Goal: Task Accomplishment & Management: Use online tool/utility

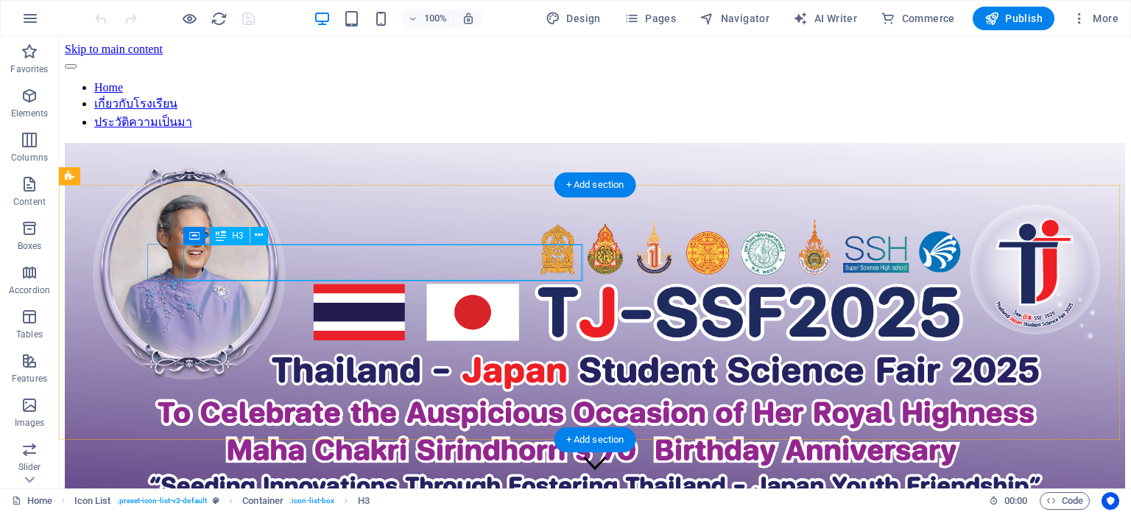
scroll to position [916, 0]
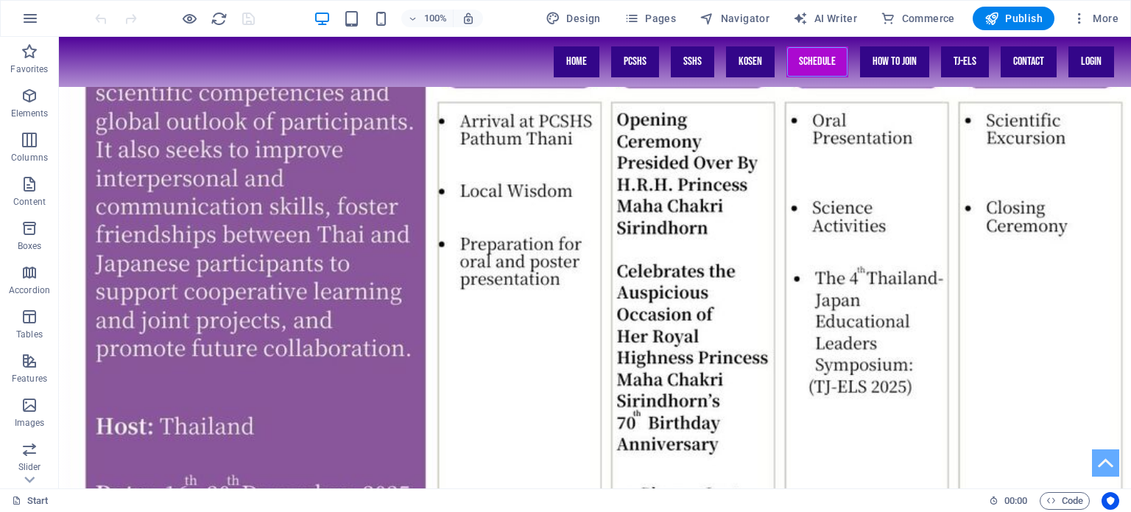
scroll to position [3159, 0]
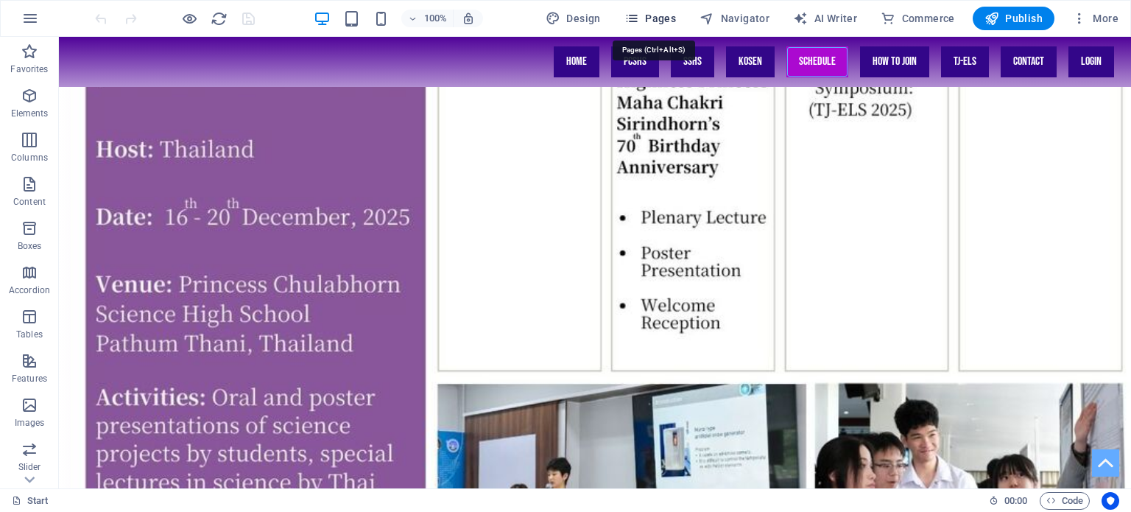
click at [639, 19] on icon "button" at bounding box center [631, 18] width 15 height 15
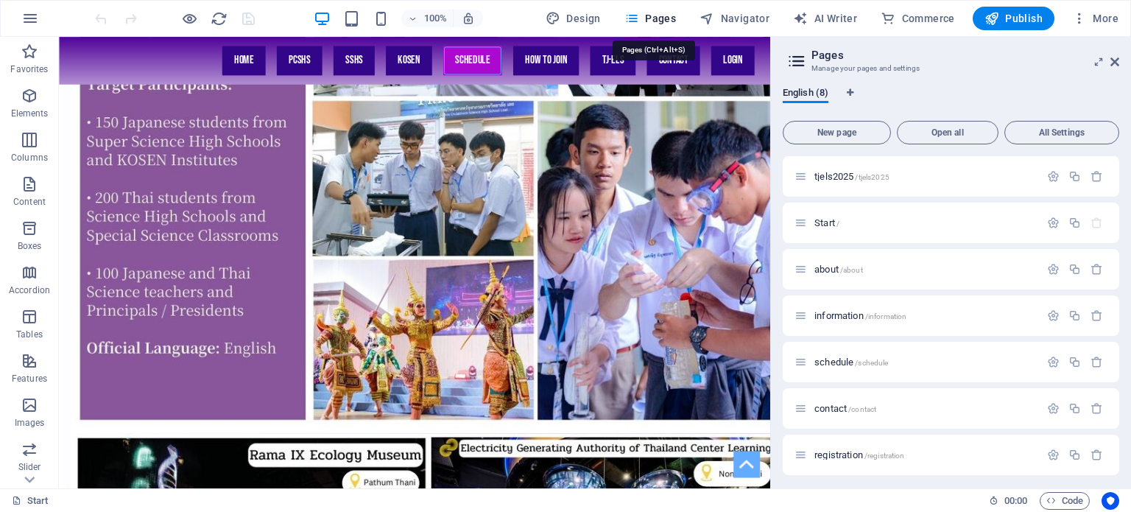
scroll to position [2731, 0]
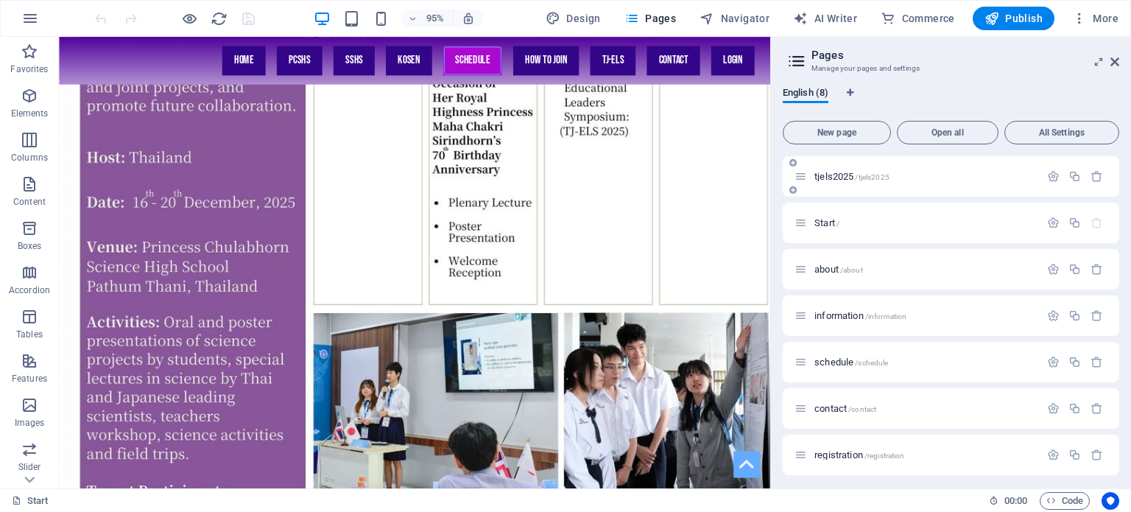
click at [839, 170] on div "tjels2025 /tjels2025" at bounding box center [916, 176] width 245 height 17
click at [835, 176] on span "tjels2025 /tjels2025" at bounding box center [851, 176] width 75 height 11
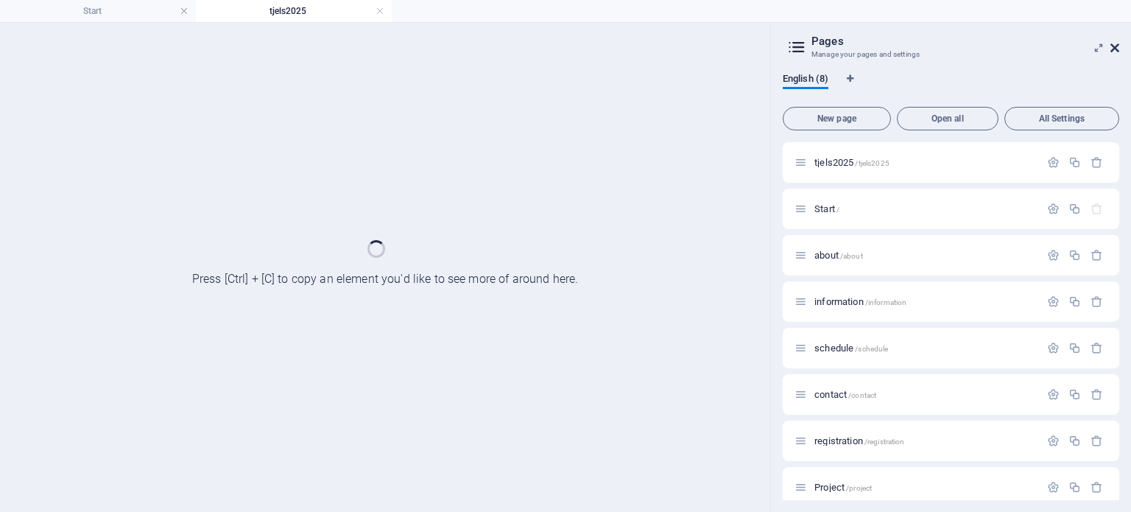
click at [1116, 52] on icon at bounding box center [1114, 48] width 9 height 12
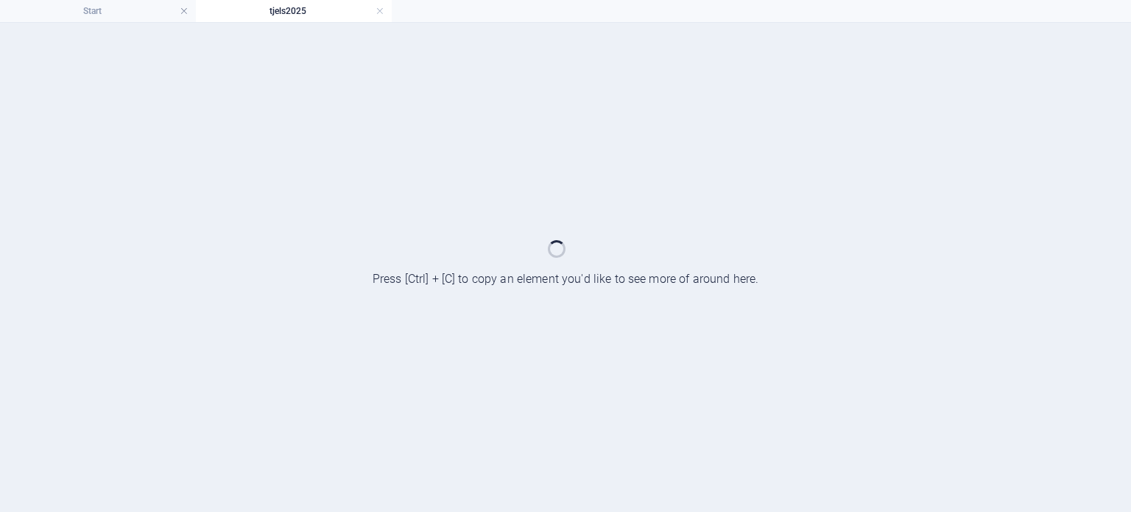
click at [733, 158] on div at bounding box center [565, 267] width 1131 height 489
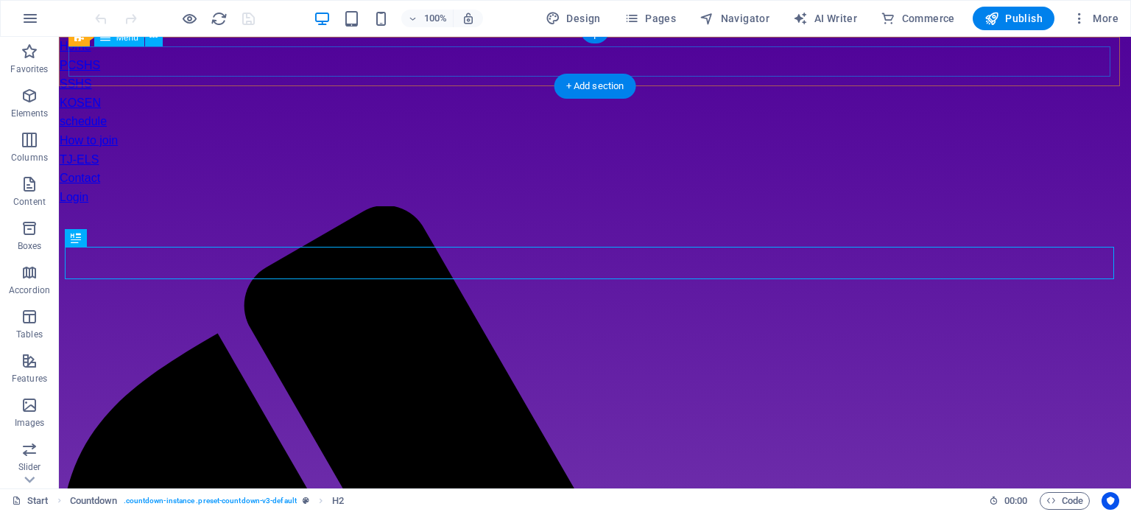
scroll to position [434, 0]
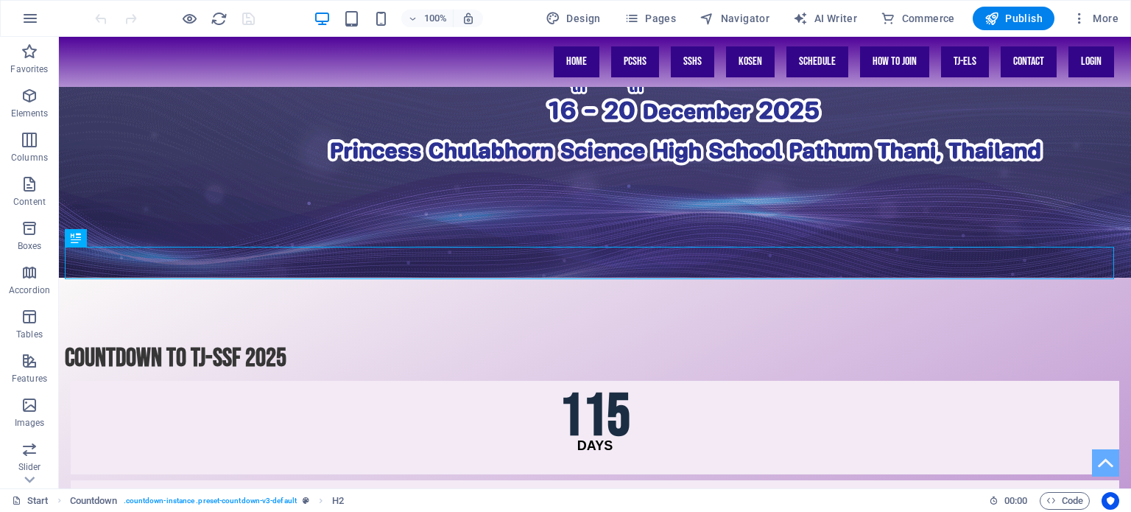
click at [669, 31] on div "100% Design Pages Navigator AI Writer Commerce Publish More" at bounding box center [566, 18] width 1130 height 35
click at [663, 24] on span "Pages" at bounding box center [650, 18] width 52 height 15
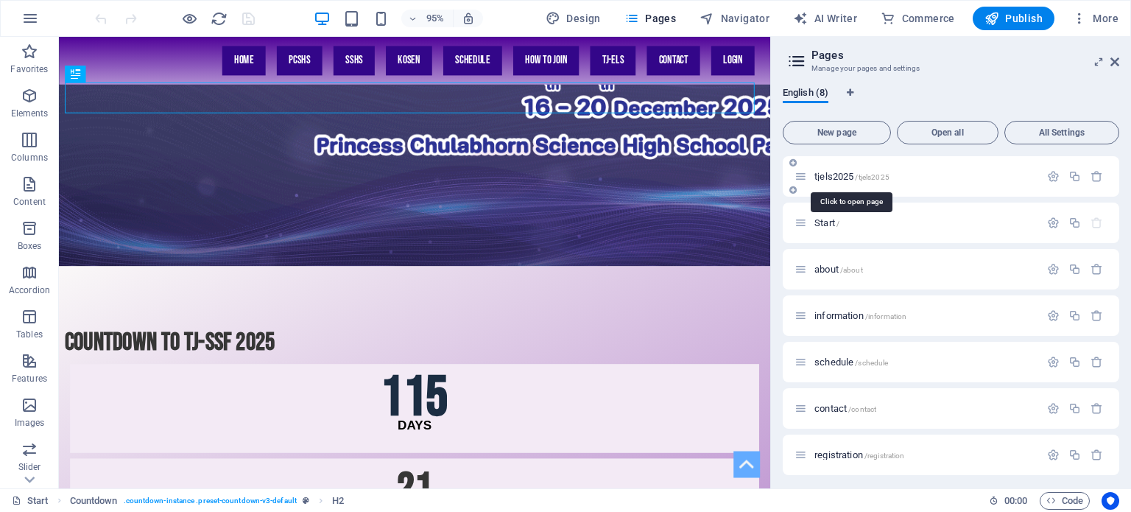
click at [829, 173] on span "tjels2025 /tjels2025" at bounding box center [851, 176] width 75 height 11
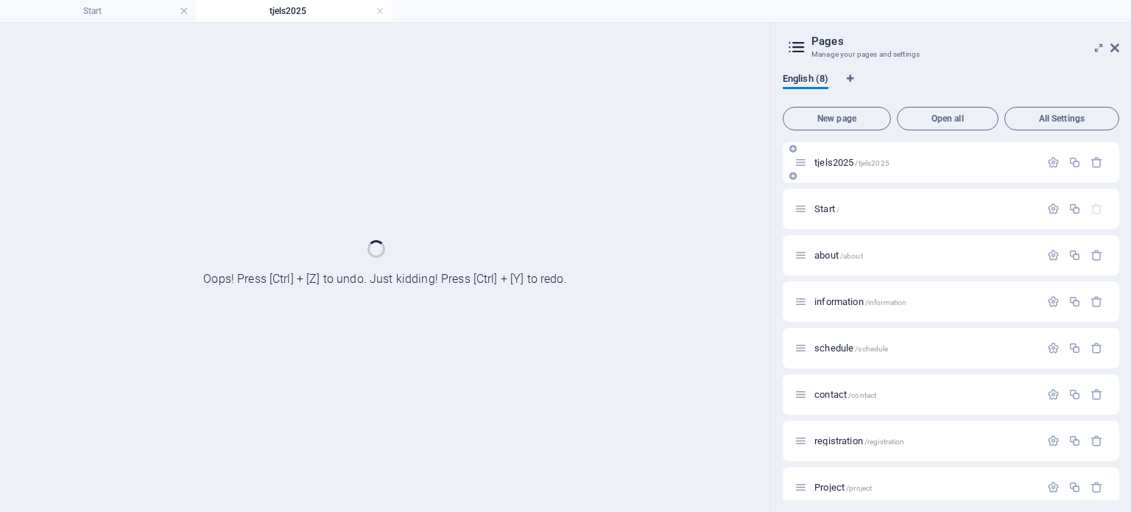
scroll to position [0, 0]
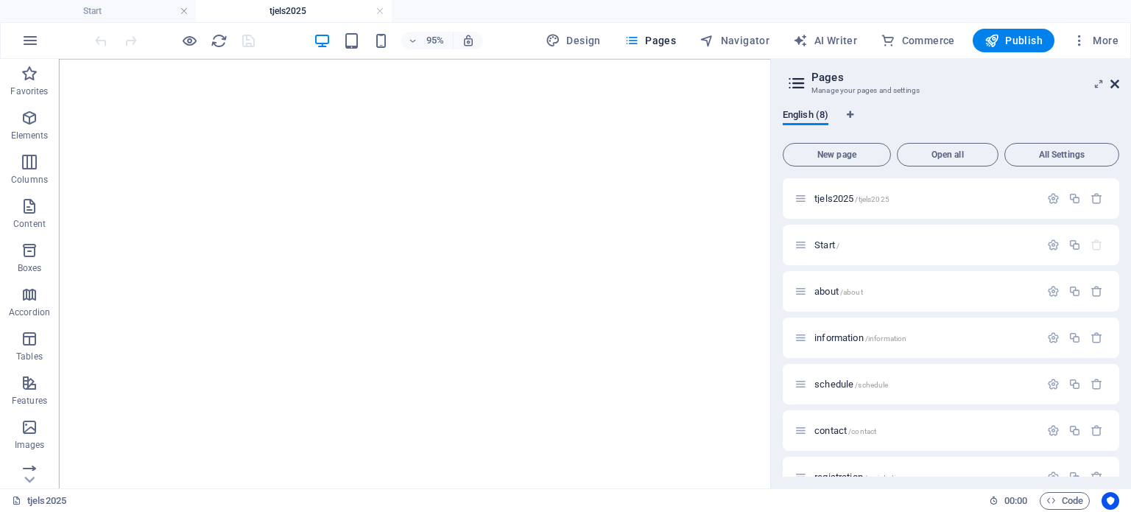
click at [1118, 87] on icon at bounding box center [1114, 84] width 9 height 12
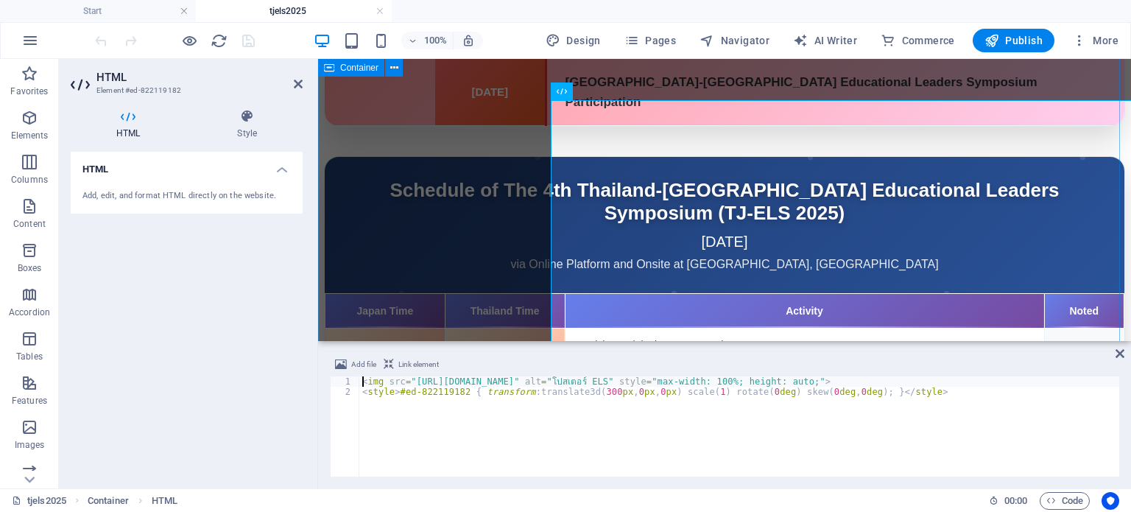
scroll to position [2782, 0]
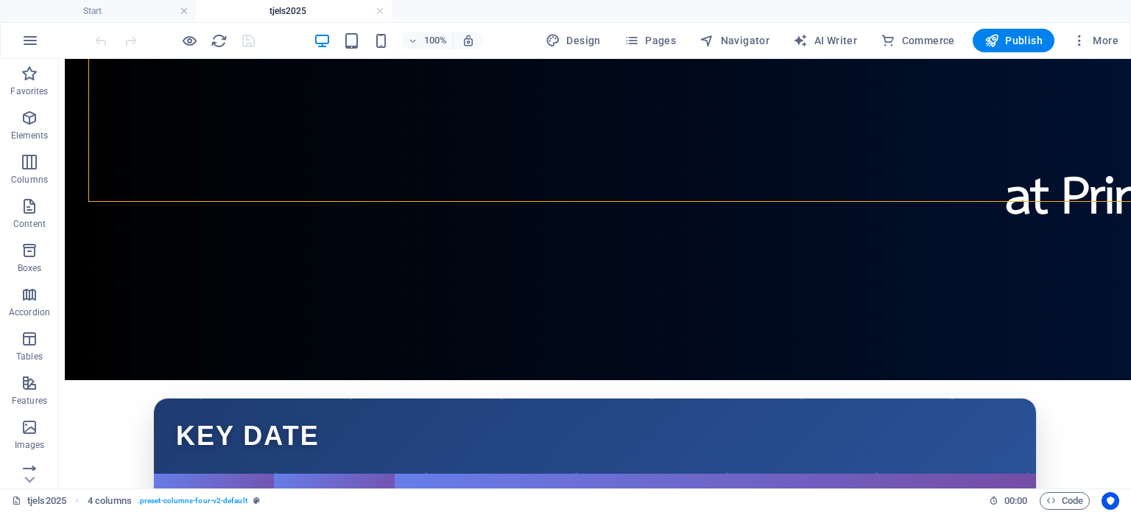
scroll to position [2989, 0]
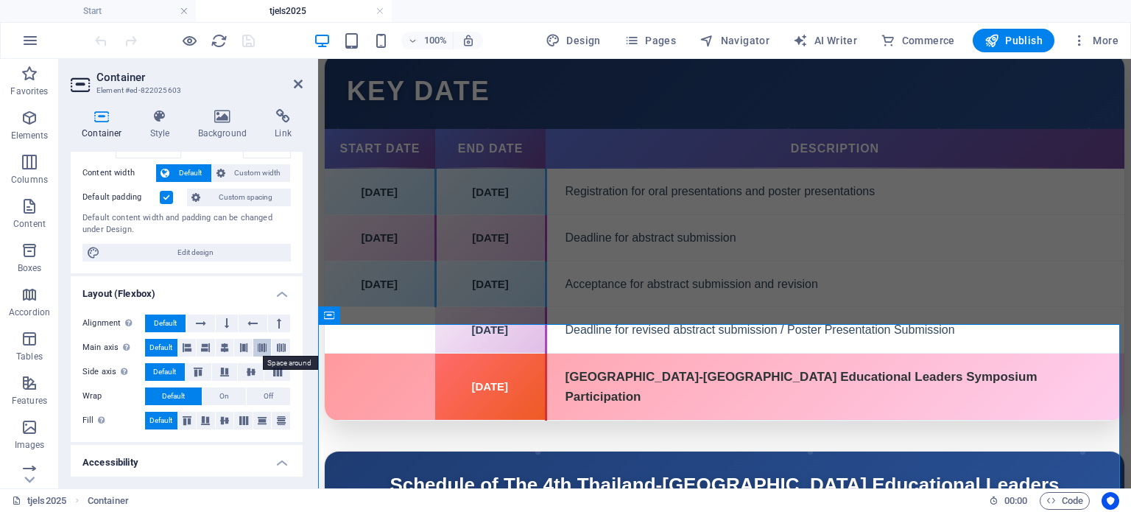
scroll to position [147, 0]
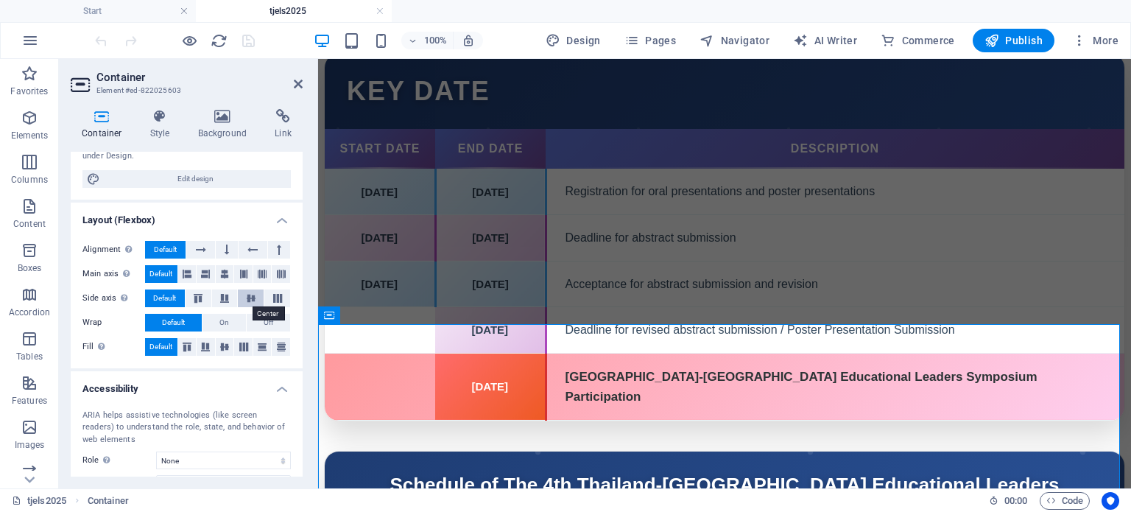
click at [245, 297] on icon at bounding box center [251, 298] width 18 height 9
click at [242, 36] on icon "save" at bounding box center [248, 40] width 17 height 17
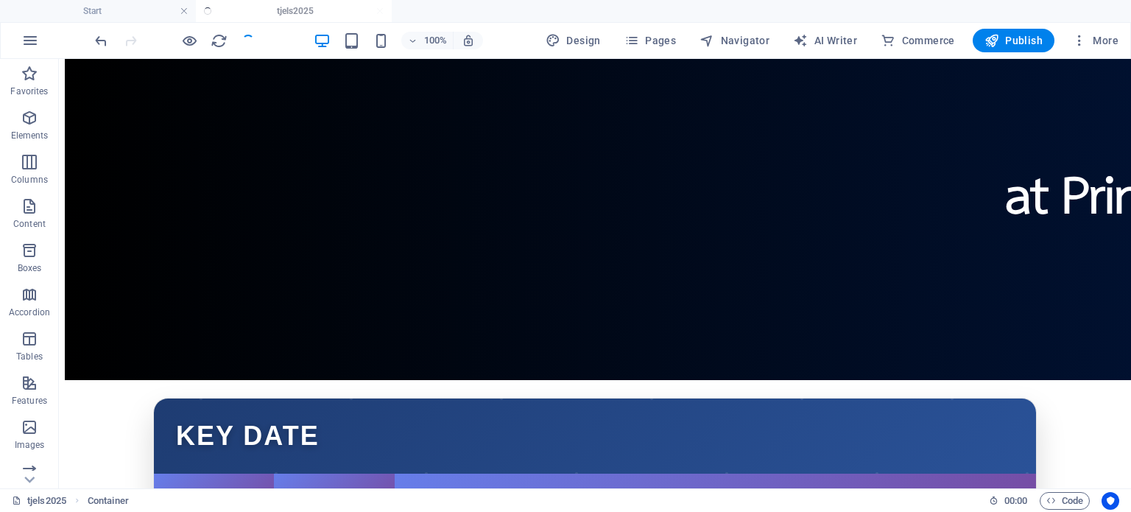
scroll to position [2989, 0]
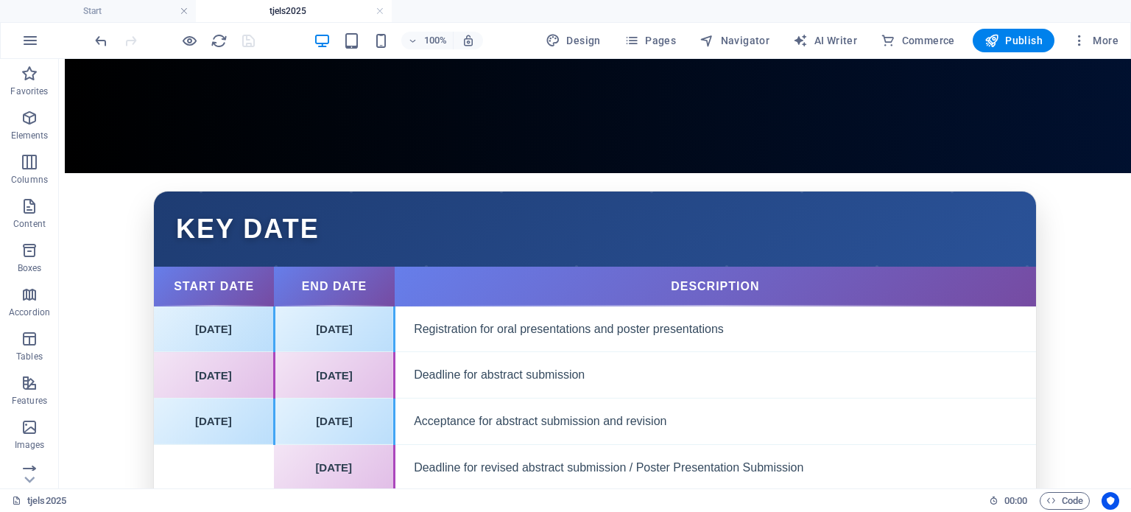
click at [197, 40] on icon "button" at bounding box center [189, 40] width 17 height 17
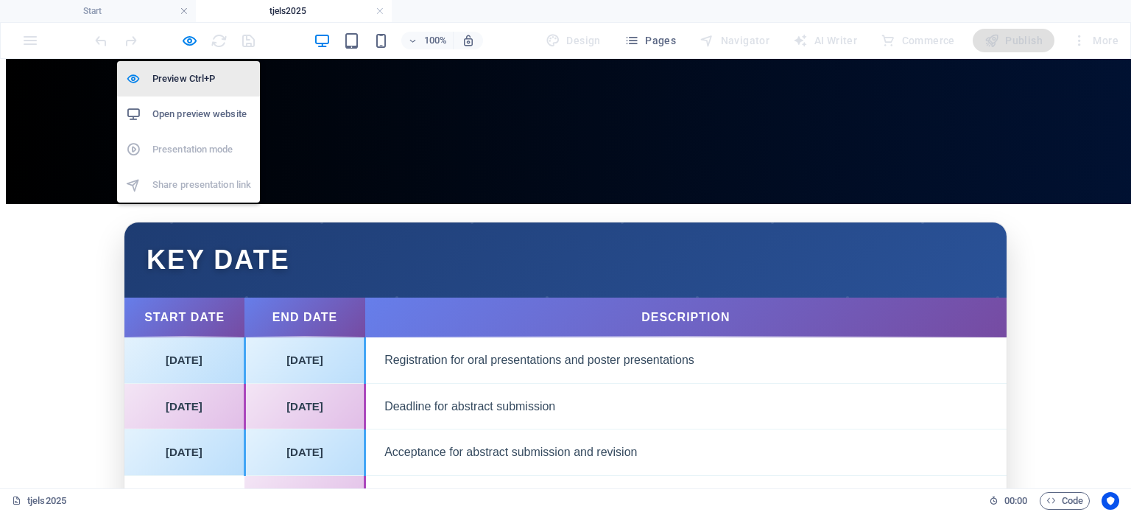
click at [202, 73] on h6 "Preview Ctrl+P" at bounding box center [201, 79] width 99 height 18
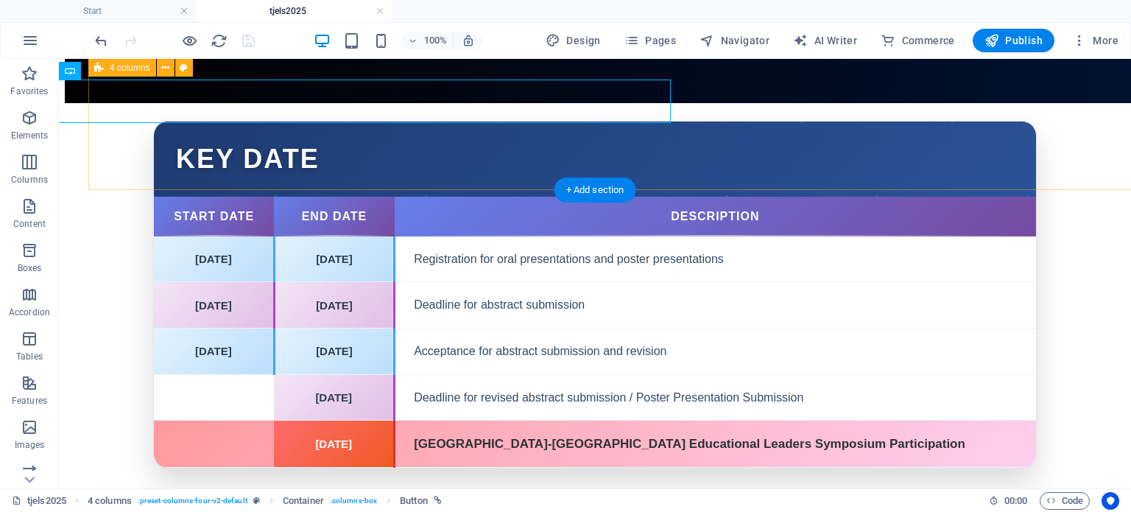
scroll to position [3136, 0]
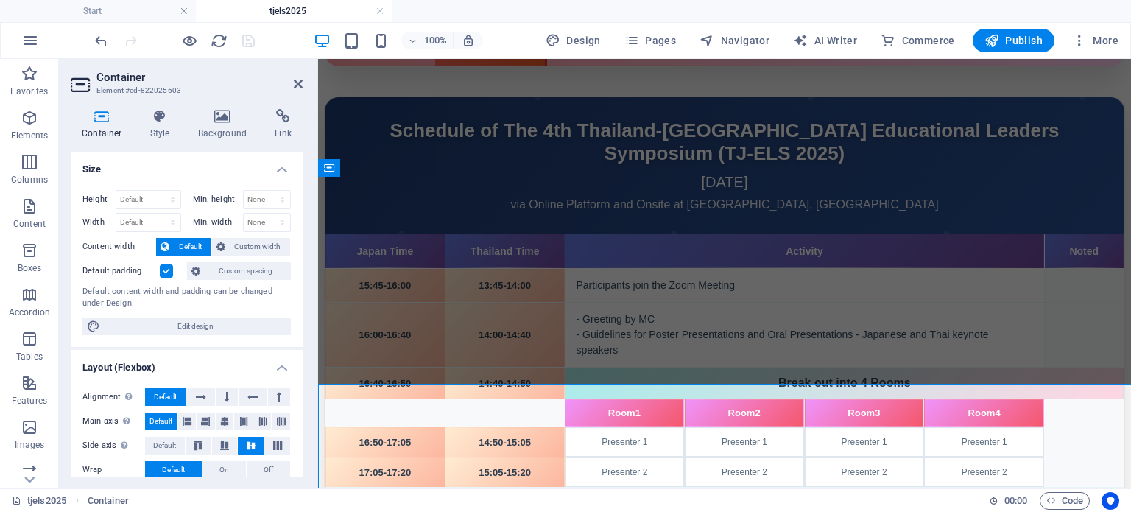
scroll to position [2929, 0]
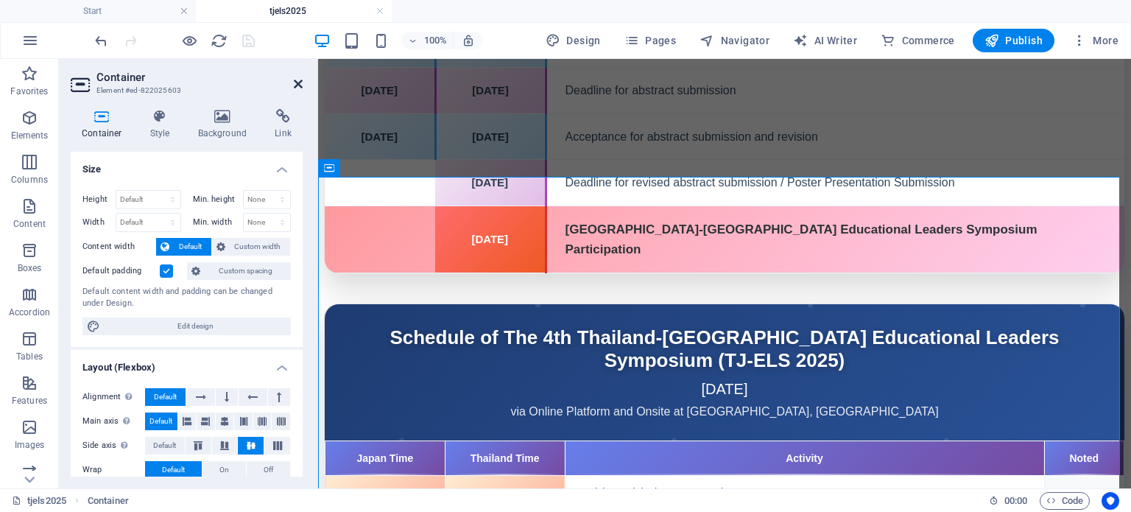
click at [297, 85] on icon at bounding box center [298, 84] width 9 height 12
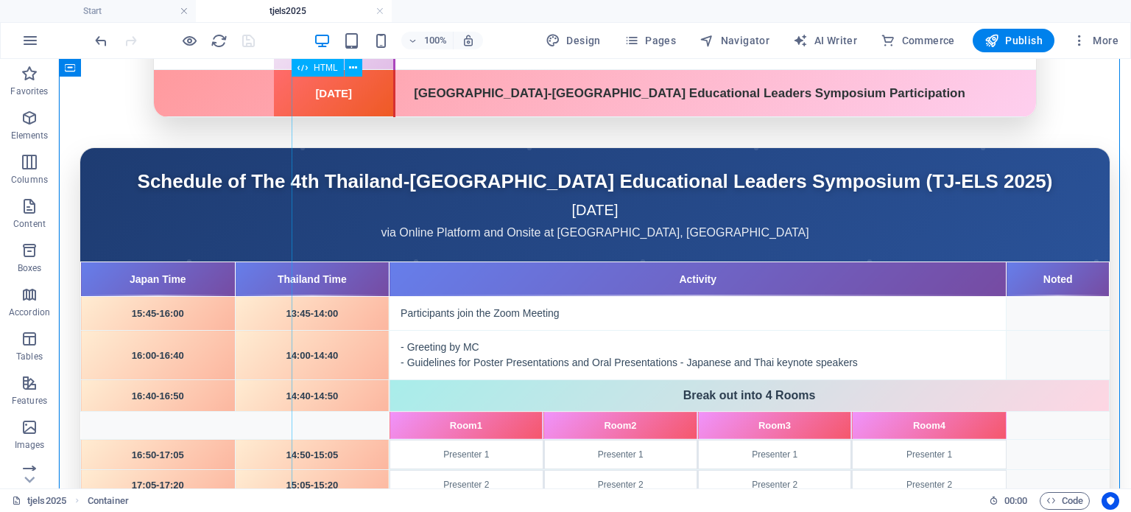
scroll to position [3430, 0]
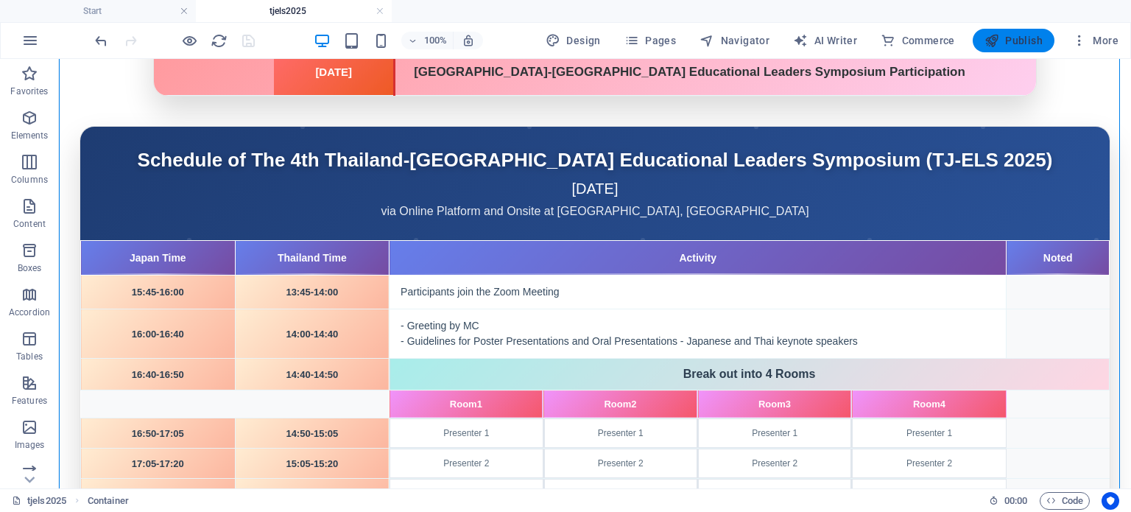
click at [1009, 40] on span "Publish" at bounding box center [1013, 40] width 58 height 15
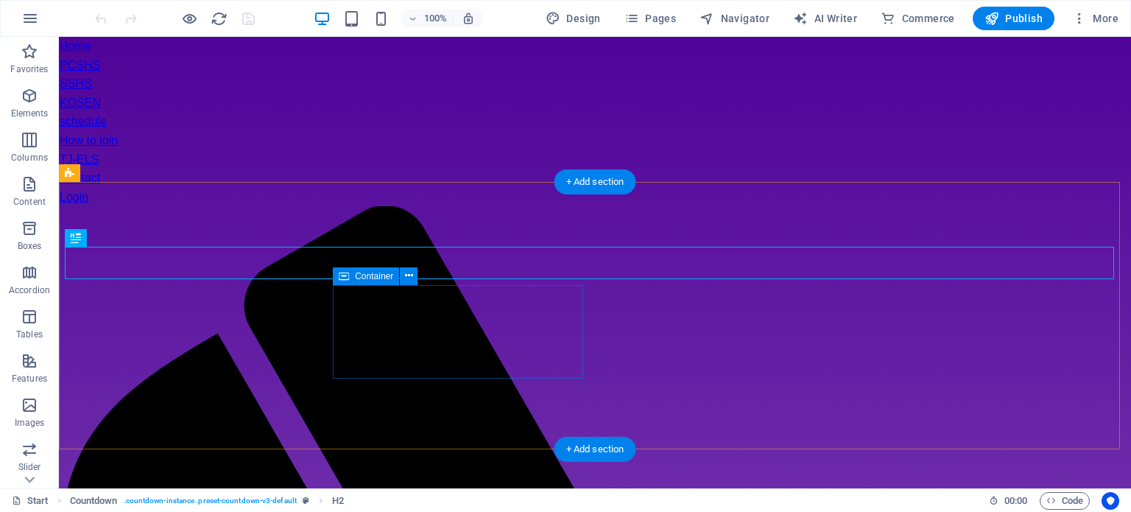
scroll to position [434, 0]
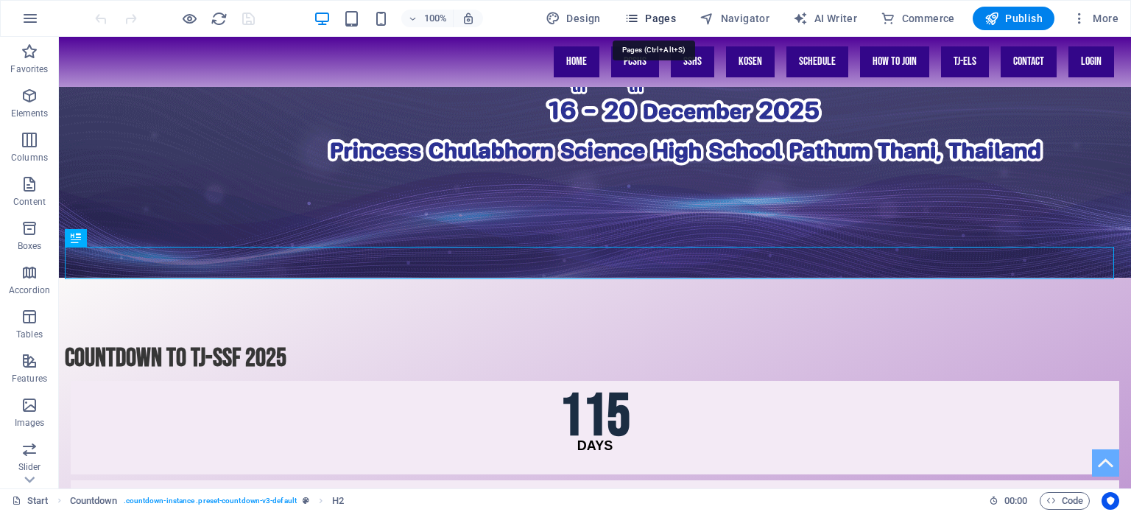
click at [667, 11] on span "Pages" at bounding box center [650, 18] width 52 height 15
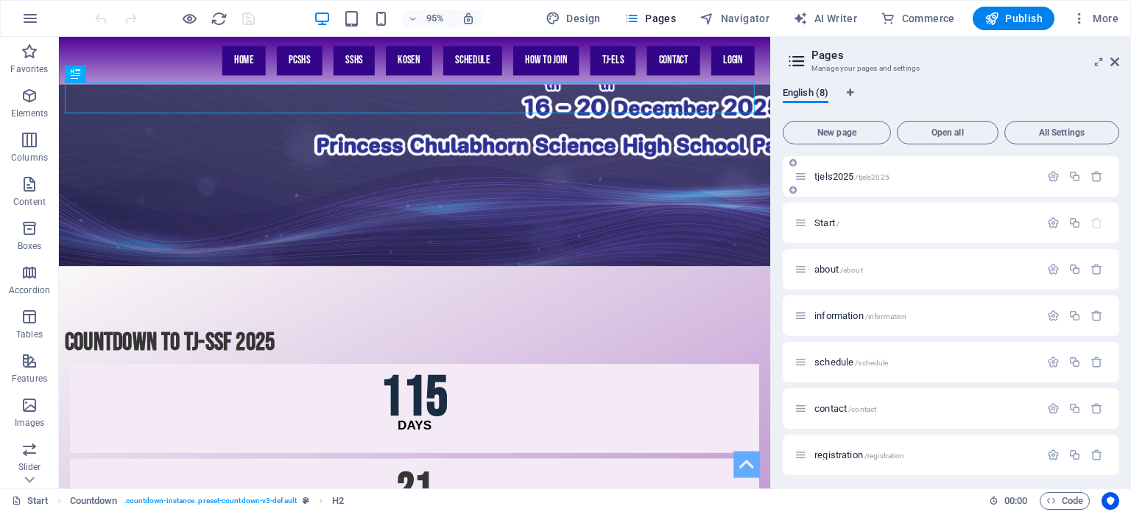
click at [831, 175] on span "tjels2025 /tjels2025" at bounding box center [851, 176] width 75 height 11
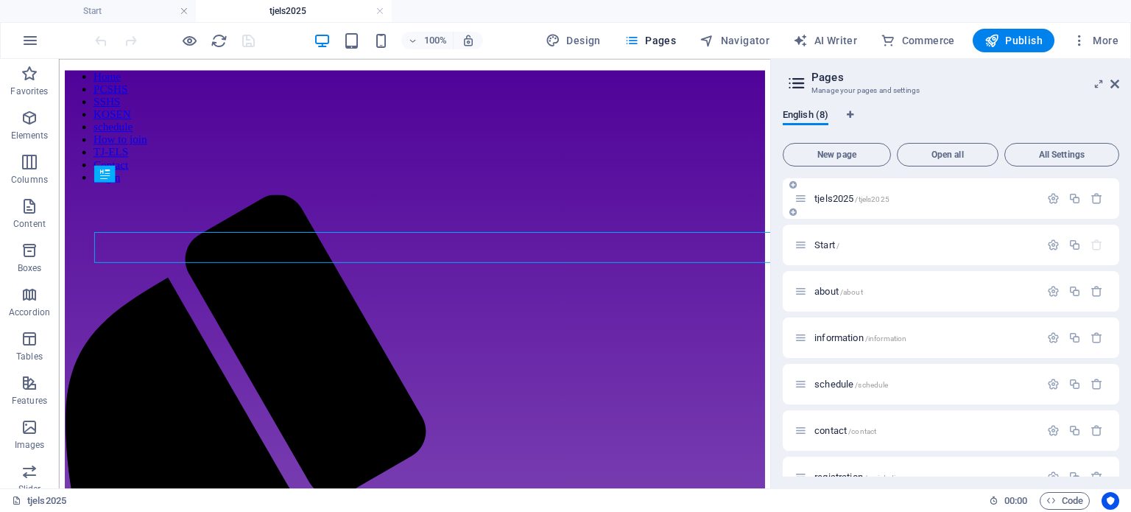
scroll to position [1502, 0]
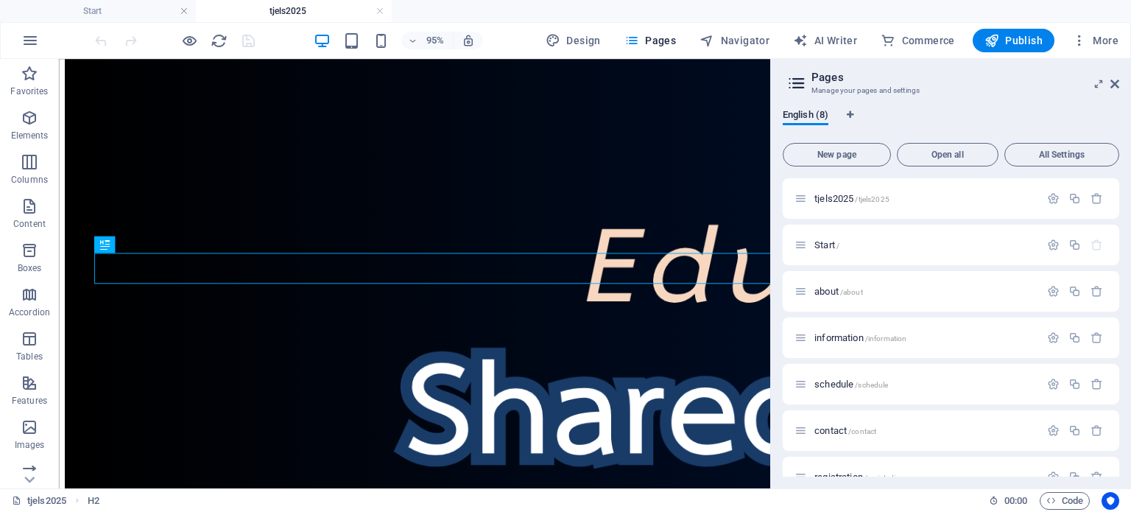
click at [1119, 81] on aside "Pages Manage your pages and settings English (8) New page Open all All Settings…" at bounding box center [950, 273] width 361 height 429
click at [1114, 85] on icon at bounding box center [1114, 84] width 9 height 12
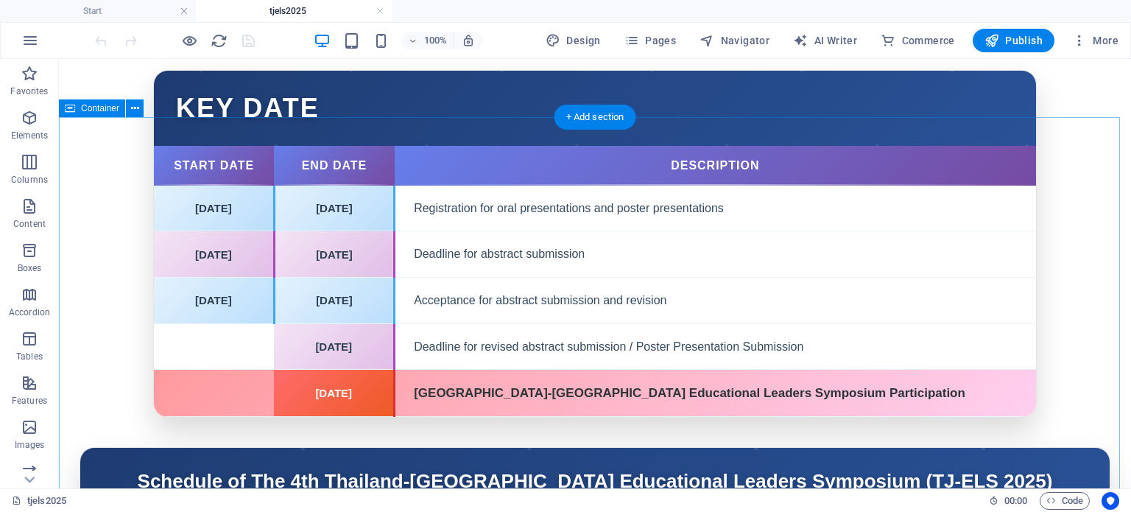
scroll to position [3048, 0]
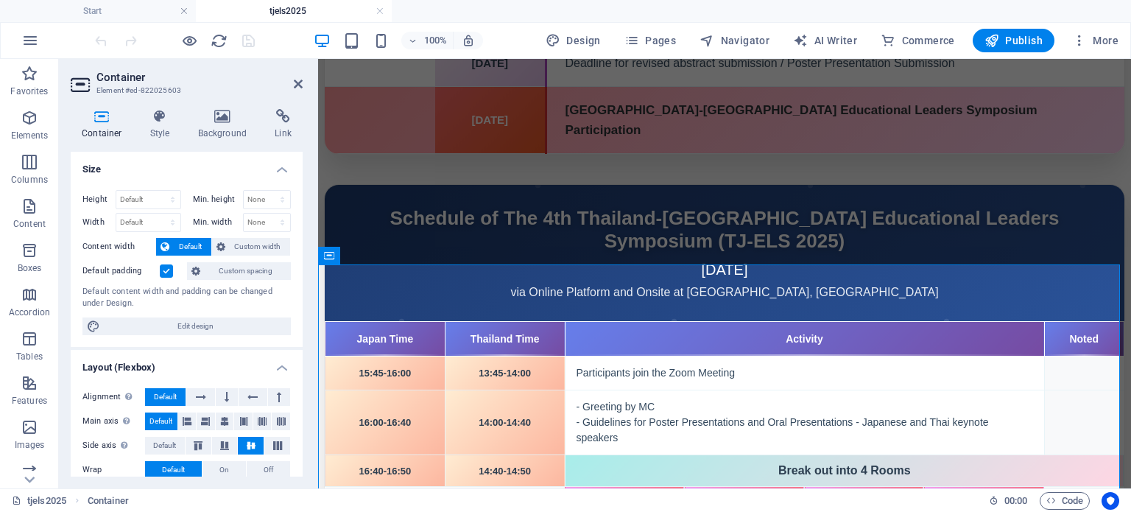
scroll to position [2841, 0]
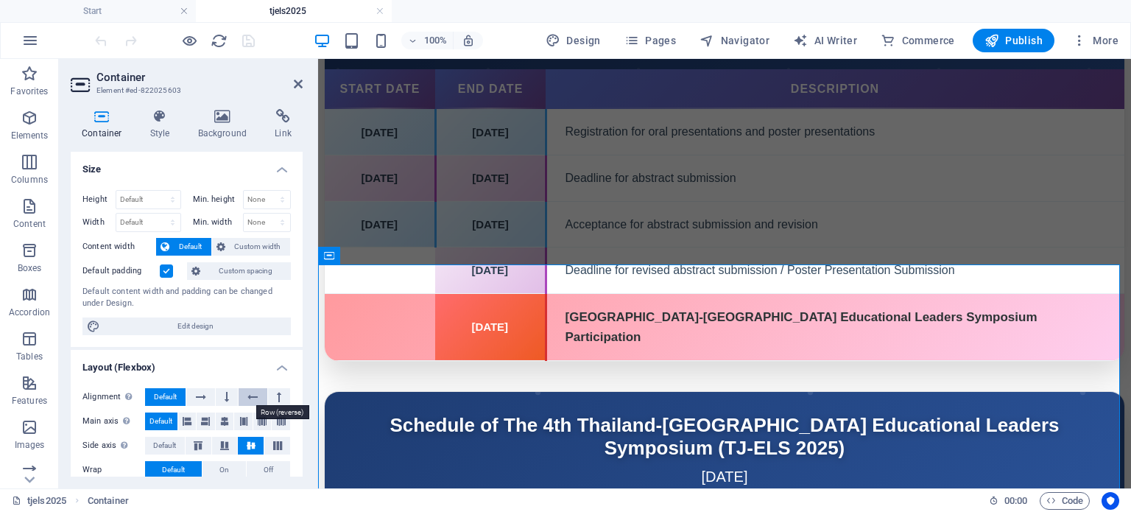
click at [244, 395] on button at bounding box center [253, 397] width 28 height 18
click at [221, 416] on icon at bounding box center [224, 421] width 9 height 18
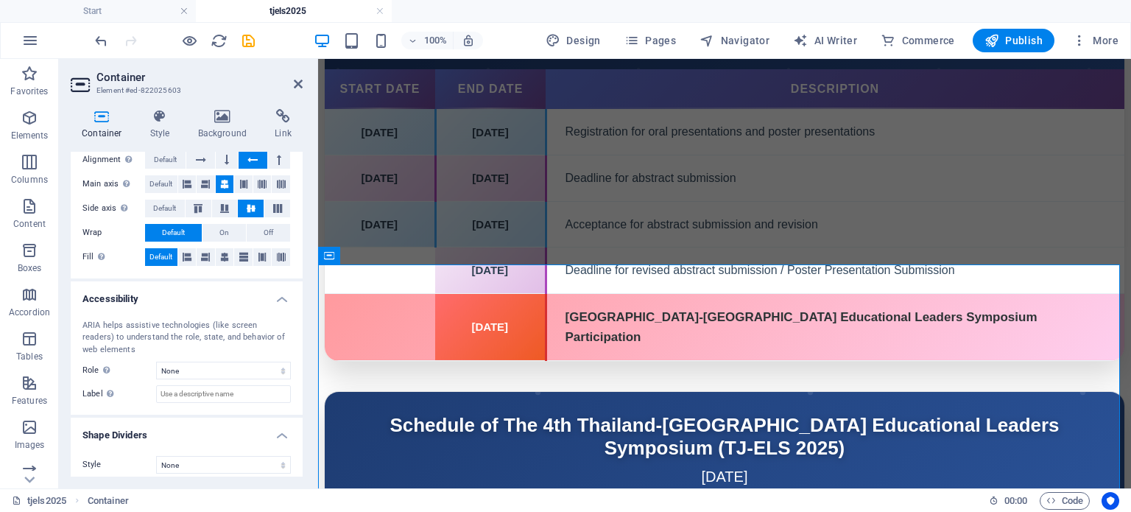
scroll to position [244, 0]
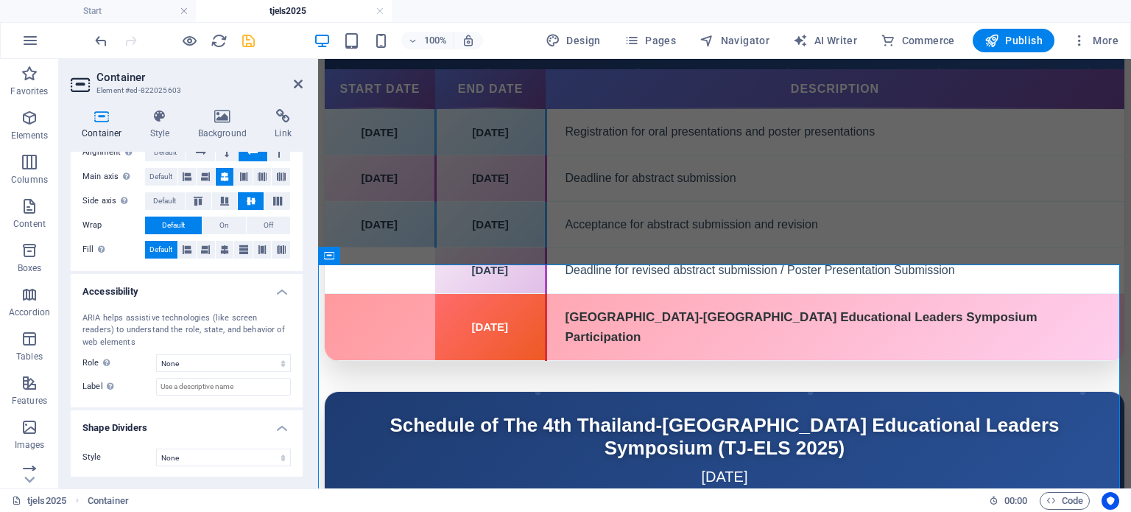
click at [242, 37] on icon "save" at bounding box center [248, 40] width 17 height 17
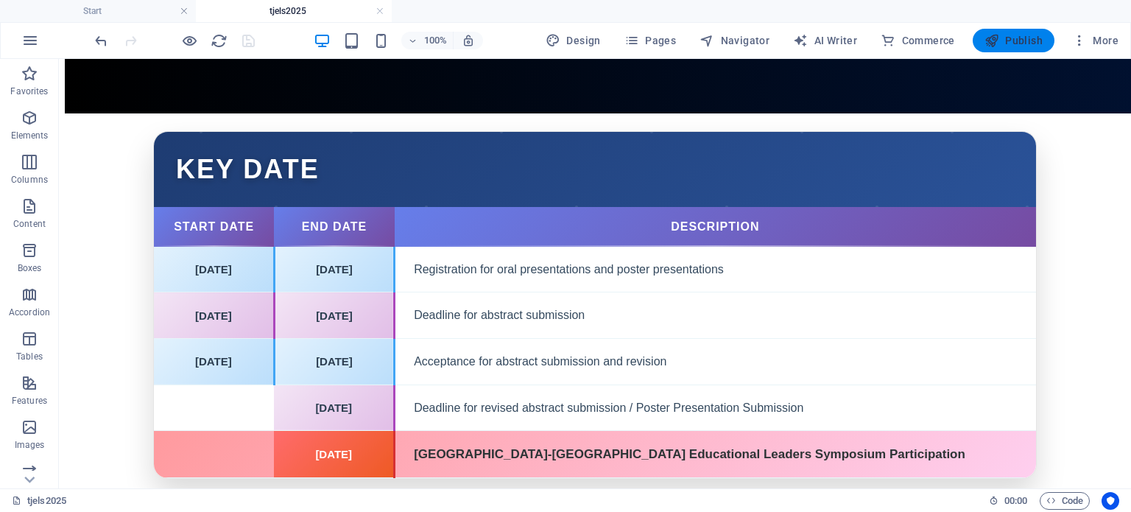
click at [1031, 33] on span "Publish" at bounding box center [1013, 40] width 58 height 15
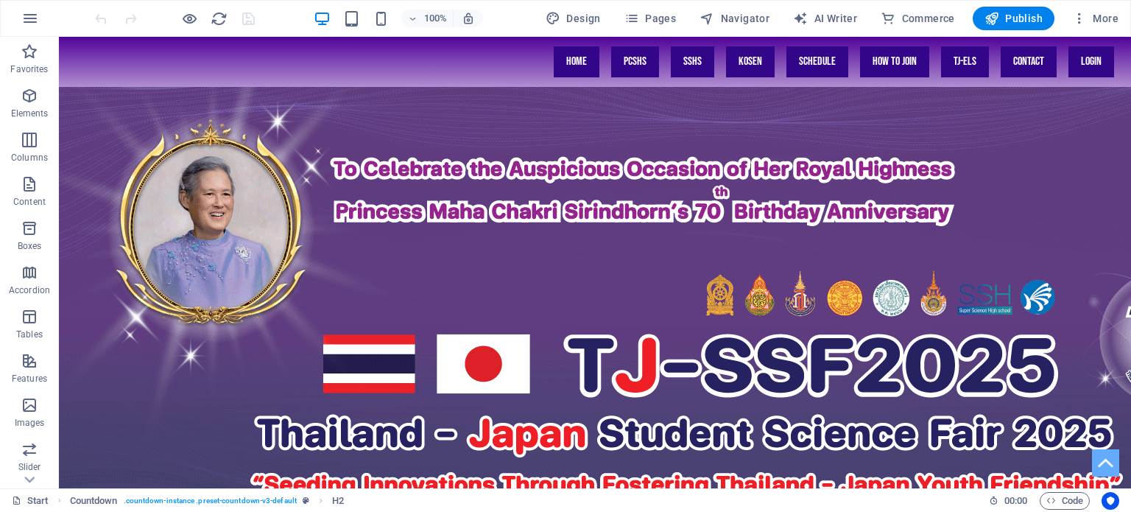
scroll to position [434, 0]
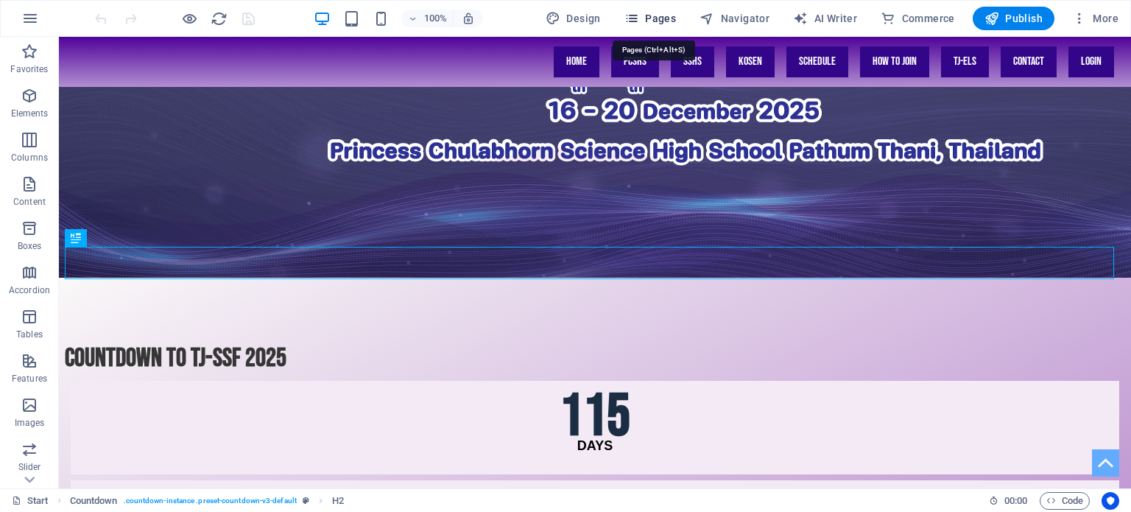
click at [663, 14] on span "Pages" at bounding box center [650, 18] width 52 height 15
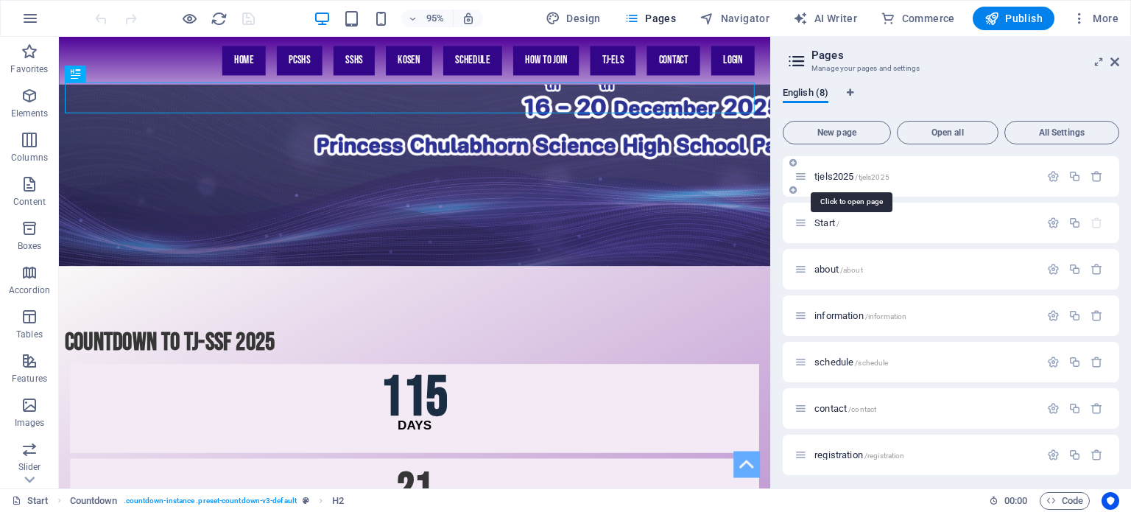
click at [837, 174] on span "tjels2025 /tjels2025" at bounding box center [851, 176] width 75 height 11
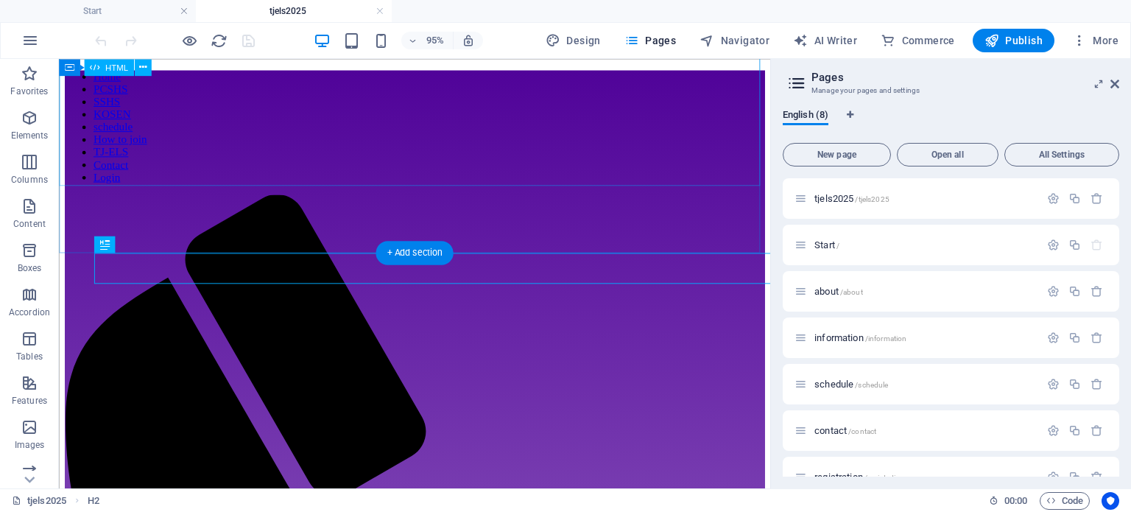
scroll to position [1502, 0]
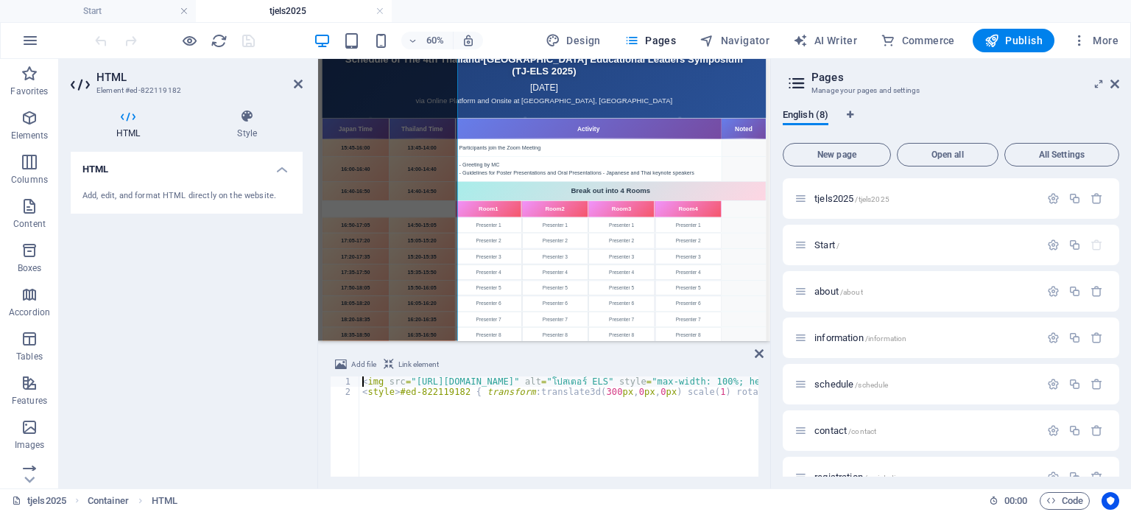
click at [635, 395] on div "< img src = "[URL][DOMAIN_NAME]" alt = "โปสเตอร์ ELS" style = "max-width: 100%;…" at bounding box center [664, 435] width 611 height 118
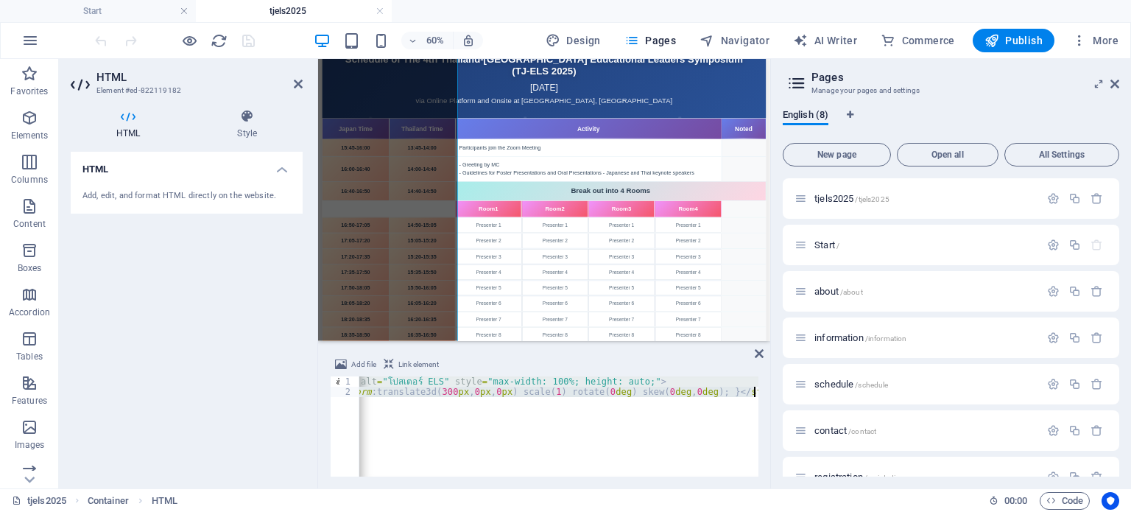
click at [635, 395] on div "< img src = "[URL][DOMAIN_NAME]" alt = "โปสเตอร์ ELS" style = "max-width: 100%;…" at bounding box center [500, 435] width 611 height 118
paste textarea "/div"
type textarea "</div>"
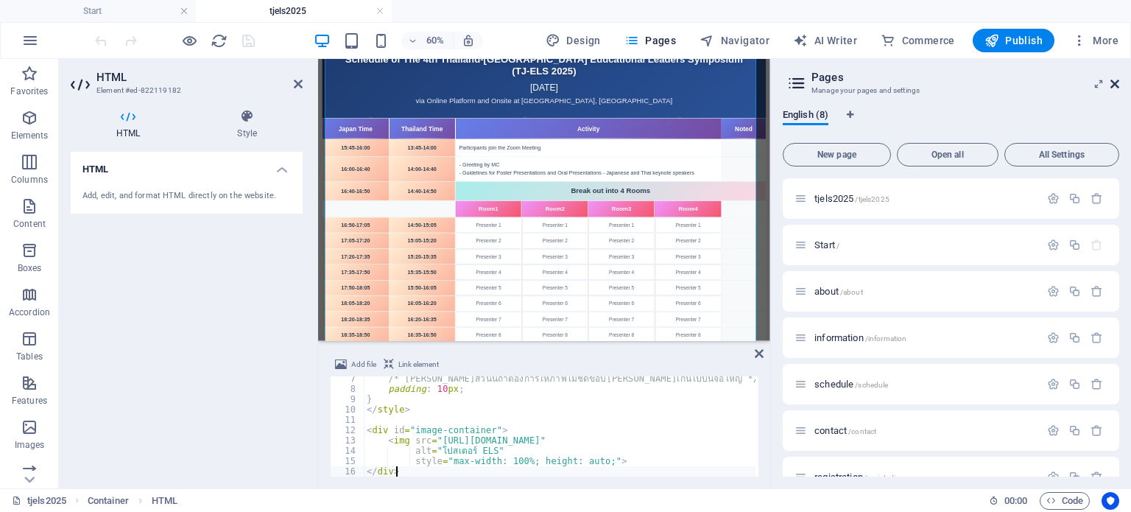
click at [1115, 81] on icon at bounding box center [1114, 84] width 9 height 12
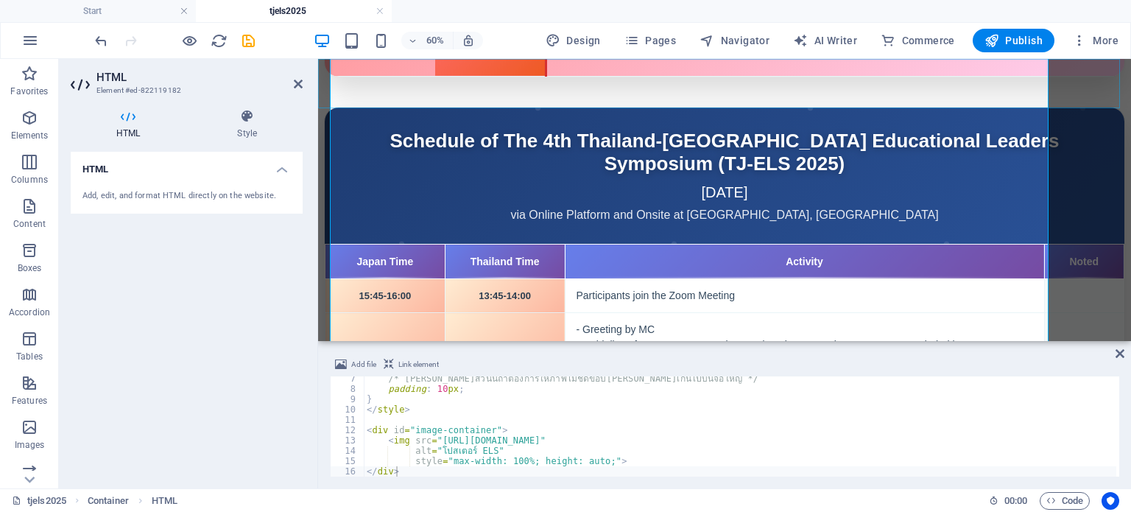
scroll to position [3225, 0]
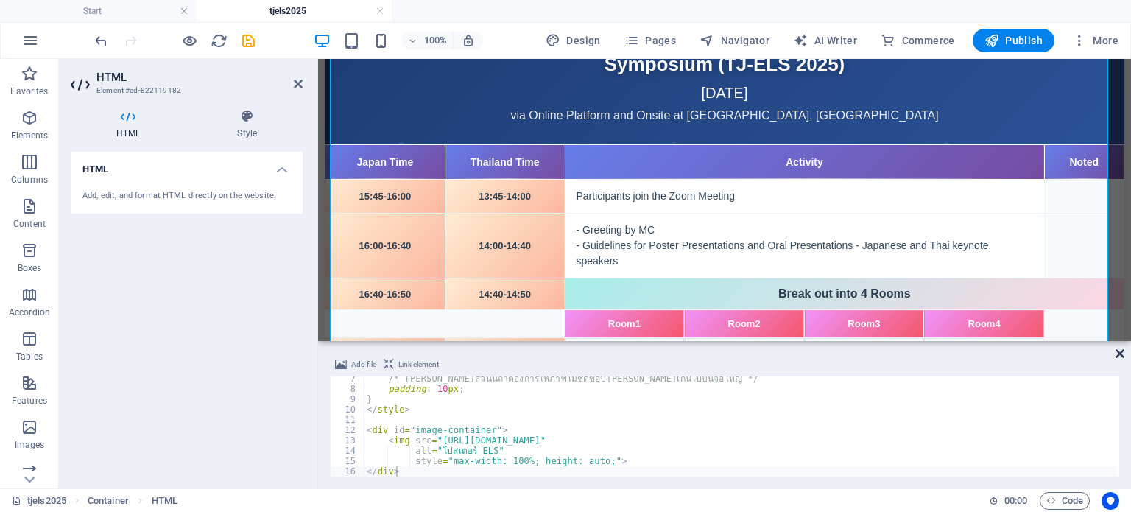
click at [1124, 353] on icon at bounding box center [1120, 354] width 9 height 12
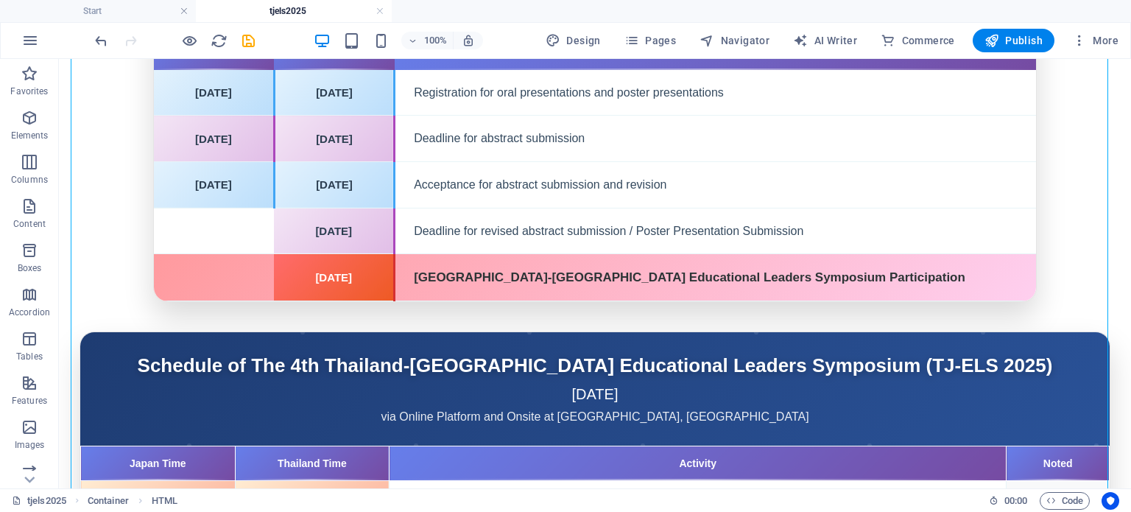
scroll to position [3431, 0]
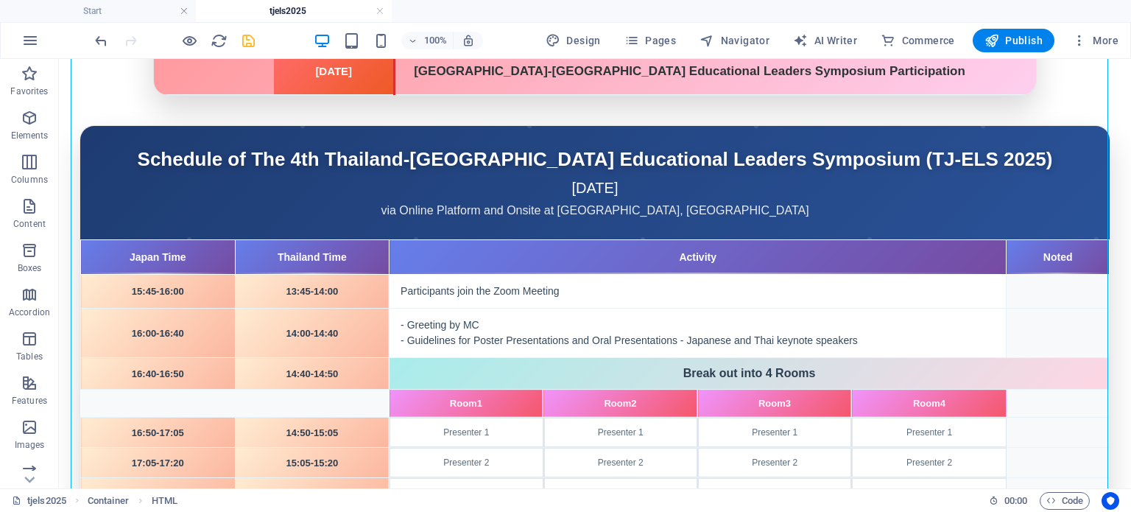
click at [243, 36] on icon "save" at bounding box center [248, 40] width 17 height 17
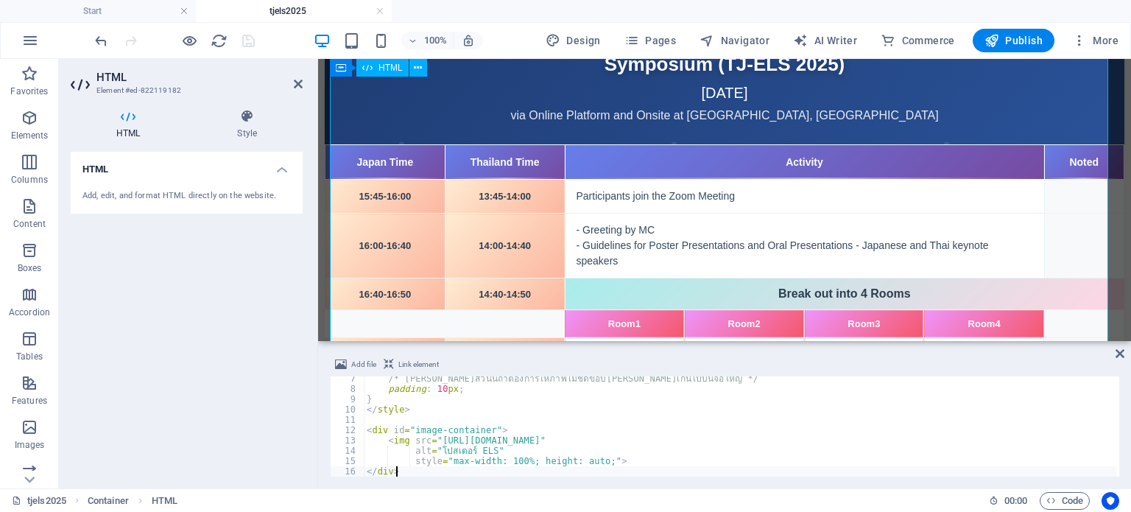
scroll to position [65, 0]
click at [1023, 41] on span "Publish" at bounding box center [1013, 40] width 58 height 15
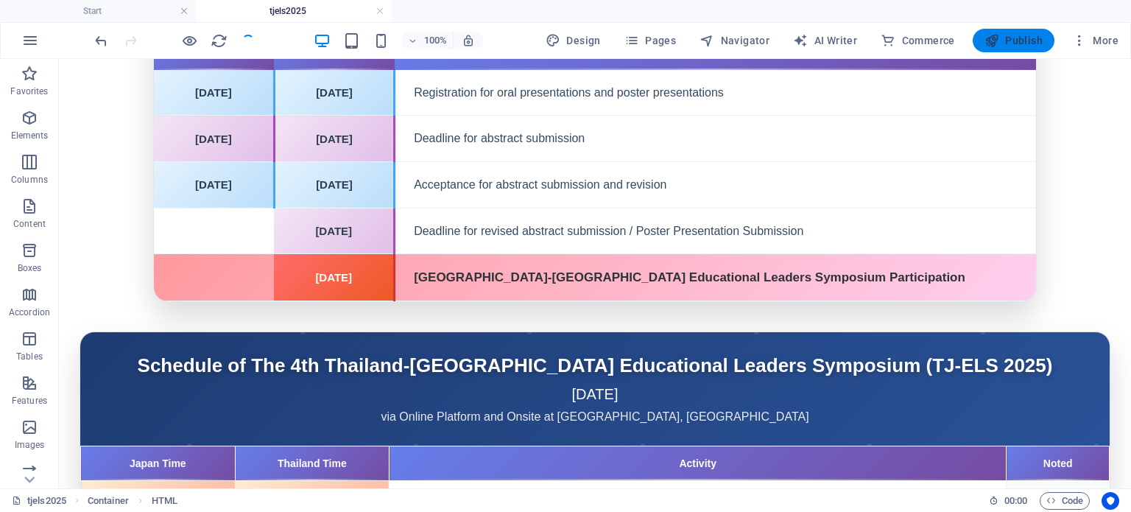
scroll to position [3431, 0]
